Goal: Transaction & Acquisition: Purchase product/service

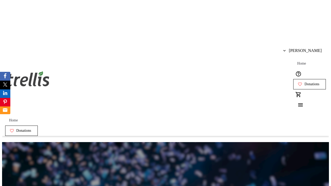
click at [305, 82] on span "Donations" at bounding box center [312, 84] width 15 height 4
